Goal: Task Accomplishment & Management: Manage account settings

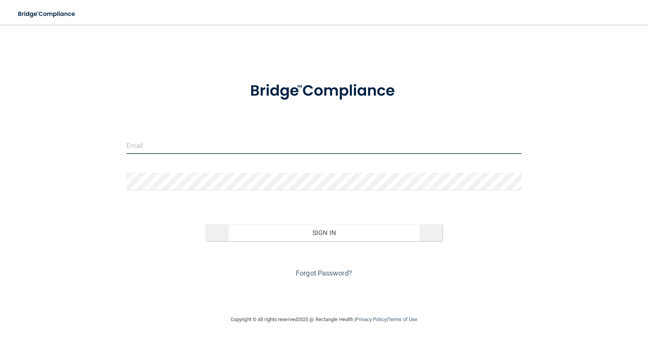
type input "[EMAIL_ADDRESS][DOMAIN_NAME]"
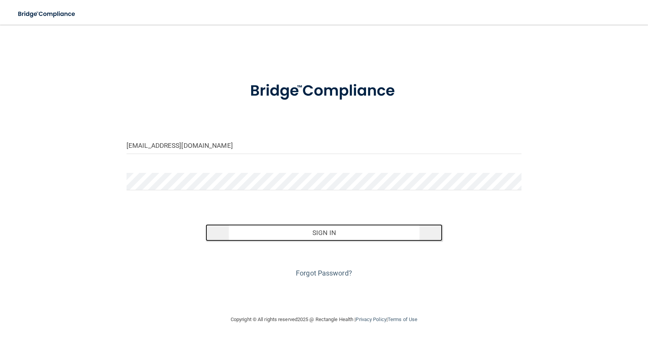
click at [331, 229] on button "Sign In" at bounding box center [323, 232] width 237 height 17
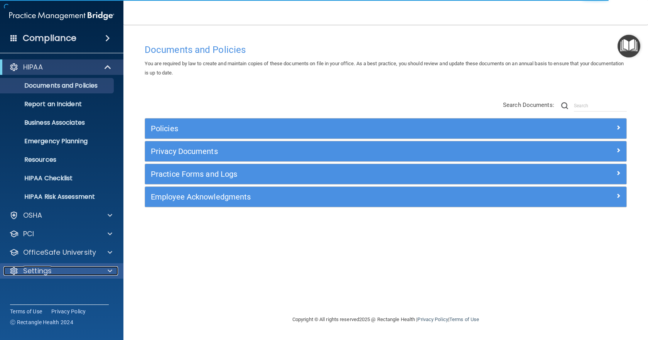
click at [42, 267] on p "Settings" at bounding box center [37, 270] width 29 height 9
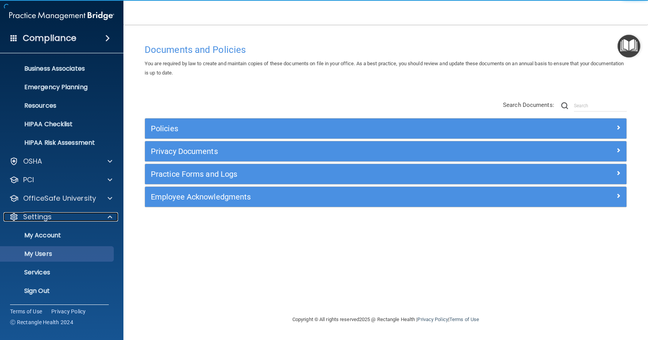
scroll to position [54, 0]
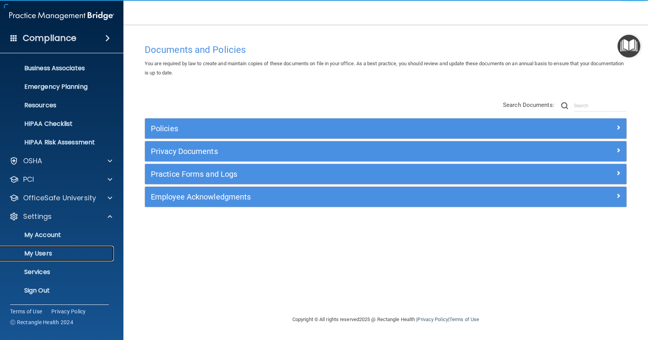
click at [56, 248] on link "My Users" at bounding box center [52, 253] width 121 height 15
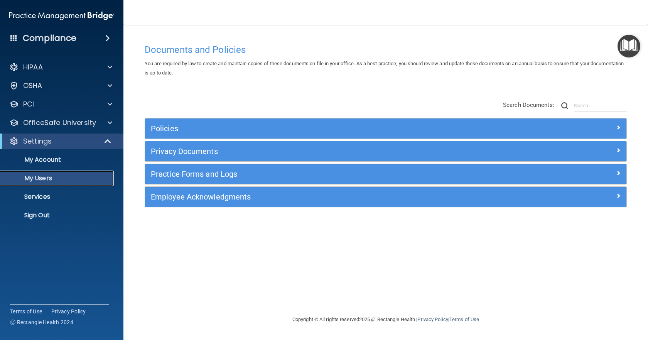
select select "20"
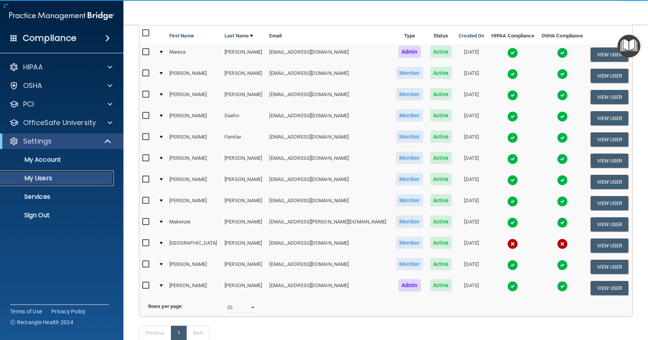
scroll to position [77, 0]
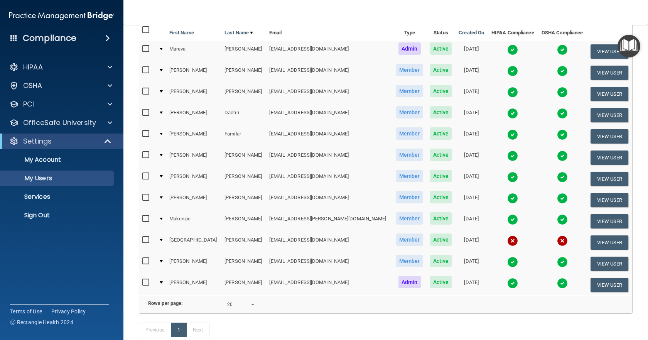
click at [166, 242] on td at bounding box center [160, 242] width 11 height 21
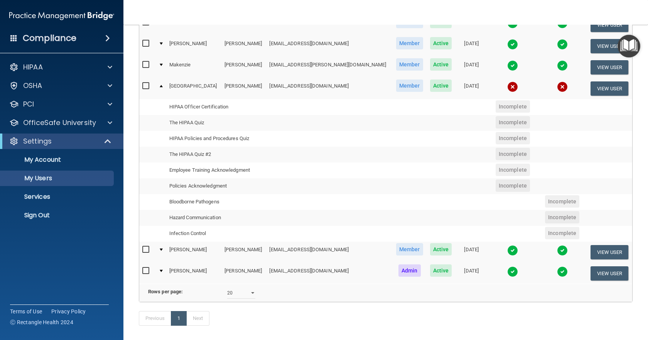
scroll to position [231, 0]
click at [165, 86] on td at bounding box center [160, 87] width 11 height 21
